Goal: Find specific page/section: Locate a particular part of the current website

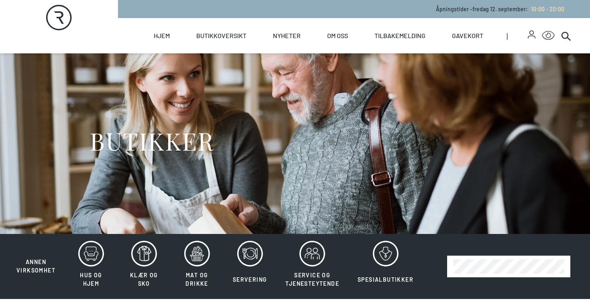
scroll to position [95, 0]
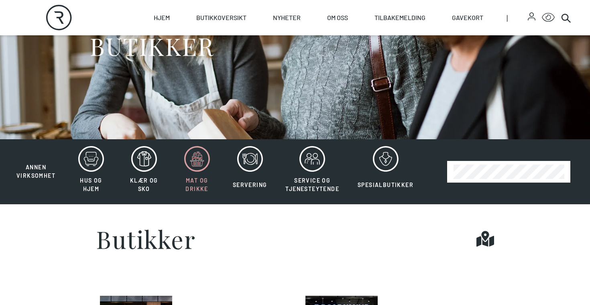
click at [203, 162] on icon at bounding box center [197, 159] width 26 height 26
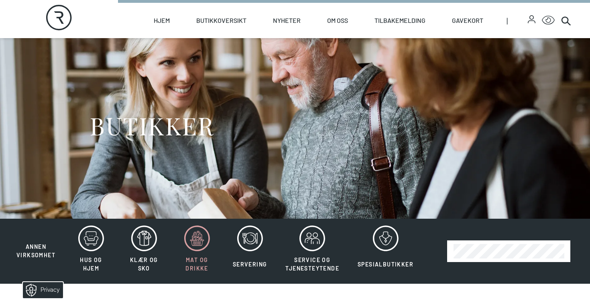
scroll to position [13, 0]
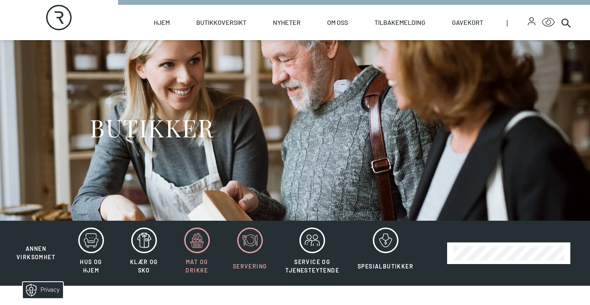
click at [254, 239] on icon at bounding box center [250, 240] width 11 height 11
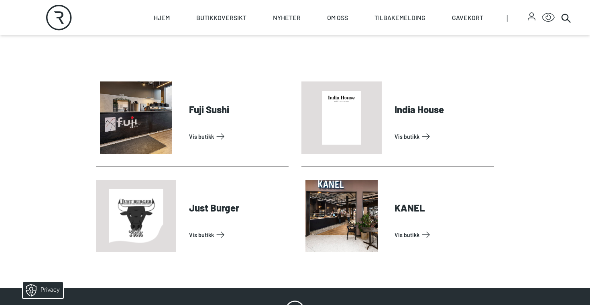
scroll to position [311, 0]
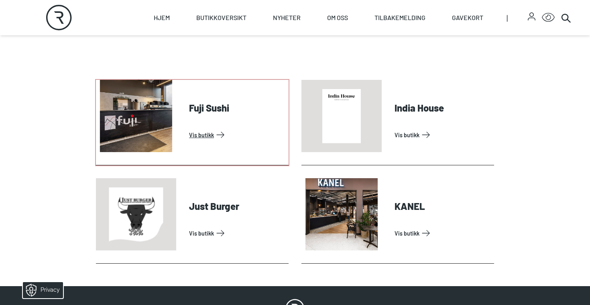
click at [198, 134] on link "Vis butikk" at bounding box center [237, 135] width 96 height 13
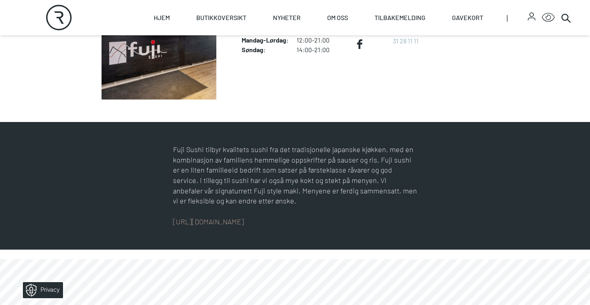
scroll to position [272, 0]
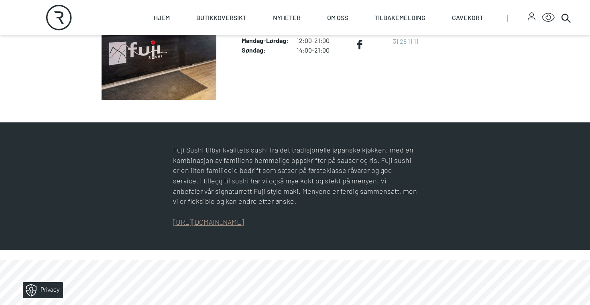
click at [230, 221] on link "[URL][DOMAIN_NAME]" at bounding box center [208, 222] width 71 height 9
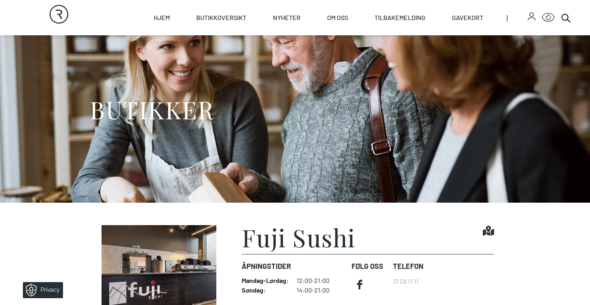
scroll to position [0, 0]
